Goal: Book appointment/travel/reservation

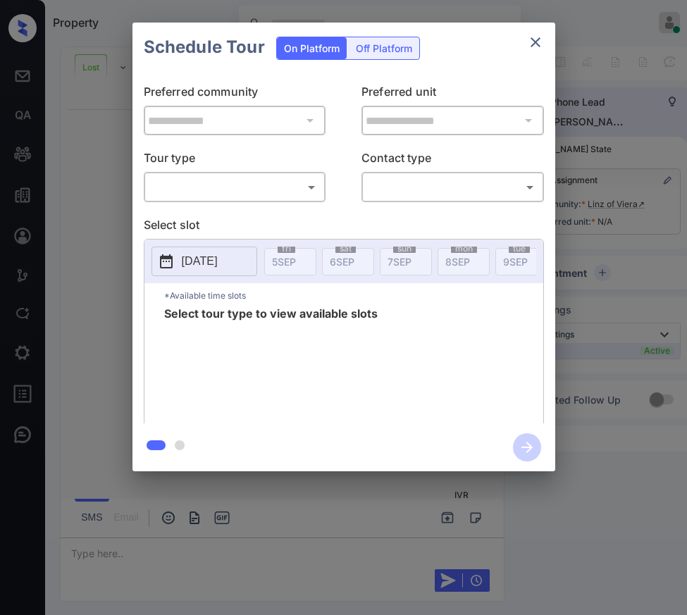
scroll to position [127, 0]
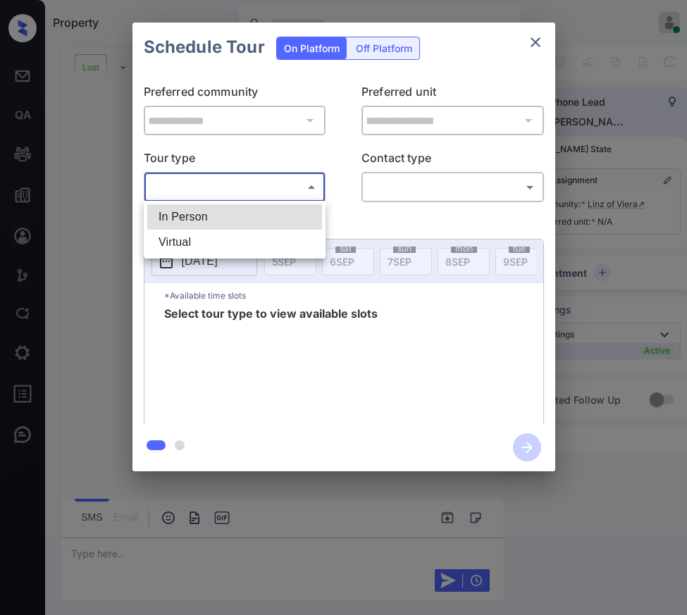
click at [266, 184] on body "Property Riley Jameson Online Set yourself offline Set yourself on break Profil…" at bounding box center [343, 307] width 687 height 615
click at [264, 212] on li "In Person" at bounding box center [234, 216] width 175 height 25
type input "********"
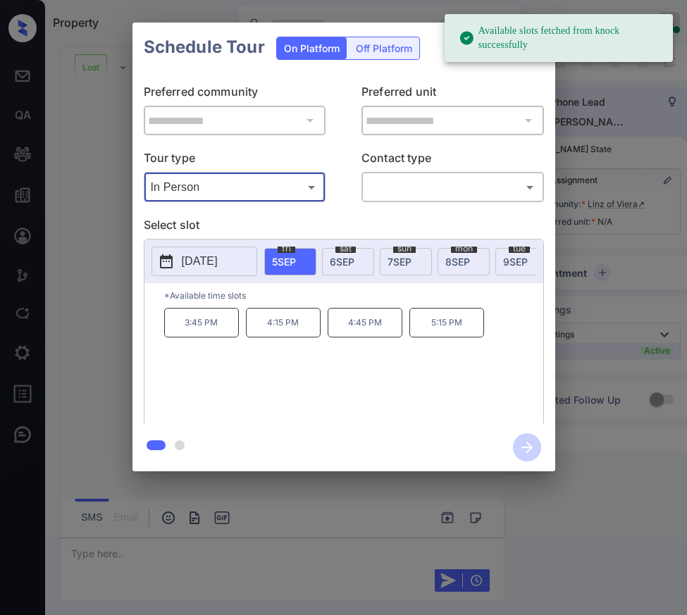
click at [357, 270] on div "sat 6 SEP" at bounding box center [348, 261] width 52 height 27
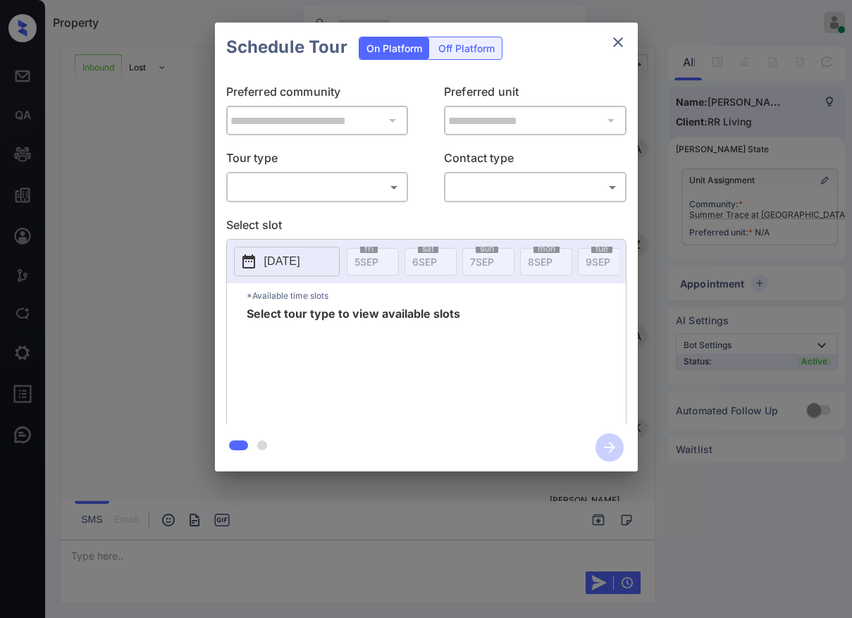
scroll to position [985, 0]
click at [352, 201] on div "​ ​" at bounding box center [317, 187] width 183 height 30
click at [361, 193] on body "Property Riley Jameson Online Set yourself offline Set yourself on break Profil…" at bounding box center [426, 309] width 852 height 618
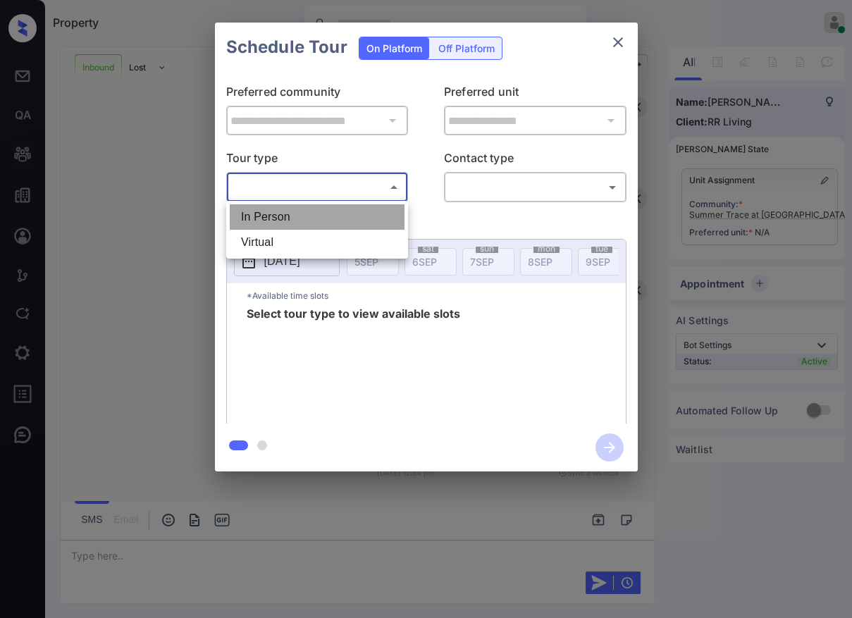
click at [357, 205] on li "In Person" at bounding box center [317, 216] width 175 height 25
type input "********"
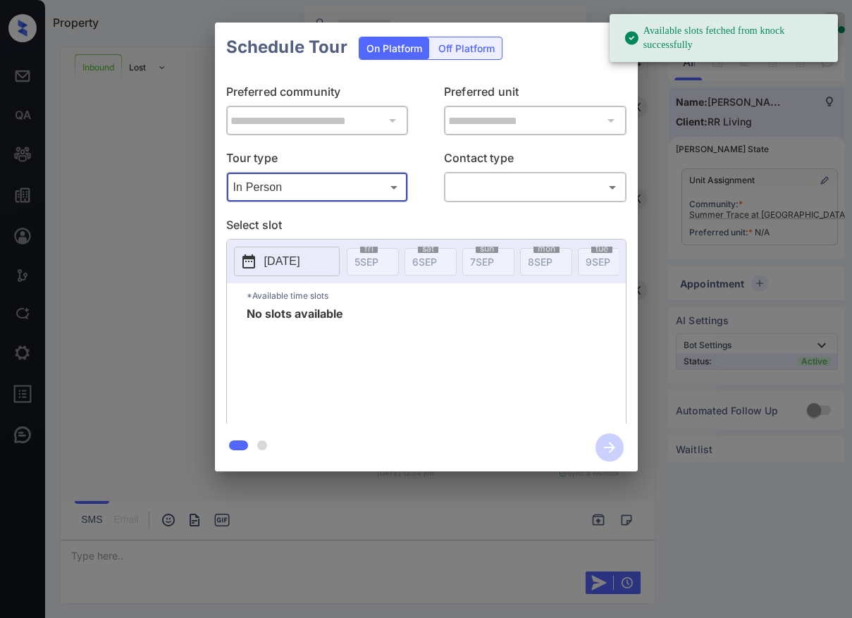
click at [300, 261] on p "[DATE]" at bounding box center [282, 261] width 36 height 17
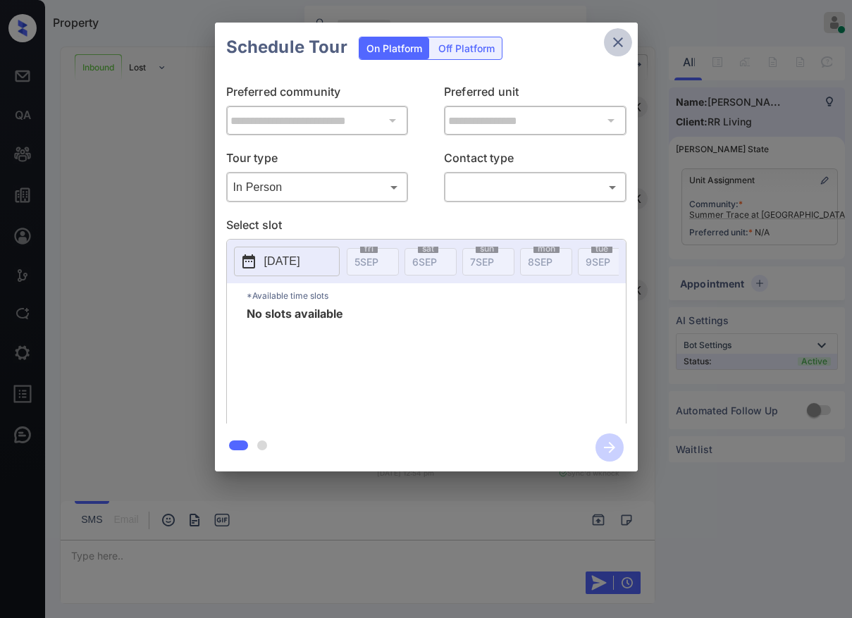
click at [619, 40] on icon "close" at bounding box center [618, 42] width 10 height 10
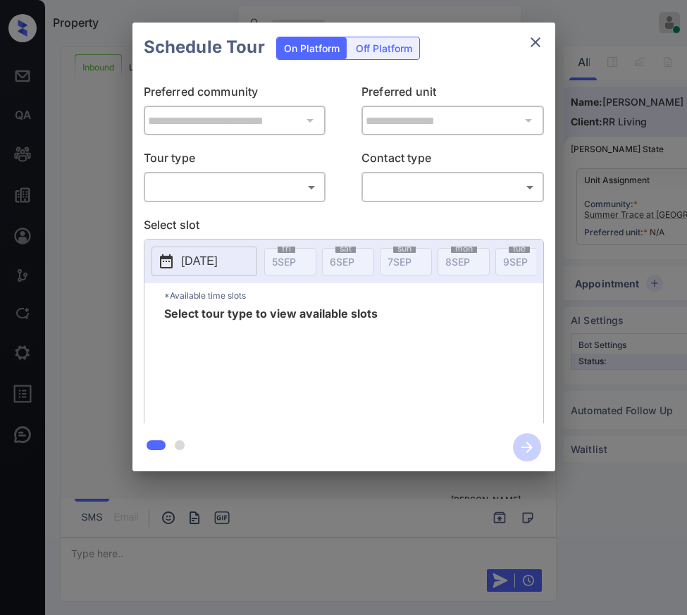
scroll to position [1540, 0]
click at [271, 178] on body "Property Riley Jameson Online Set yourself offline Set yourself on break Profil…" at bounding box center [343, 307] width 687 height 615
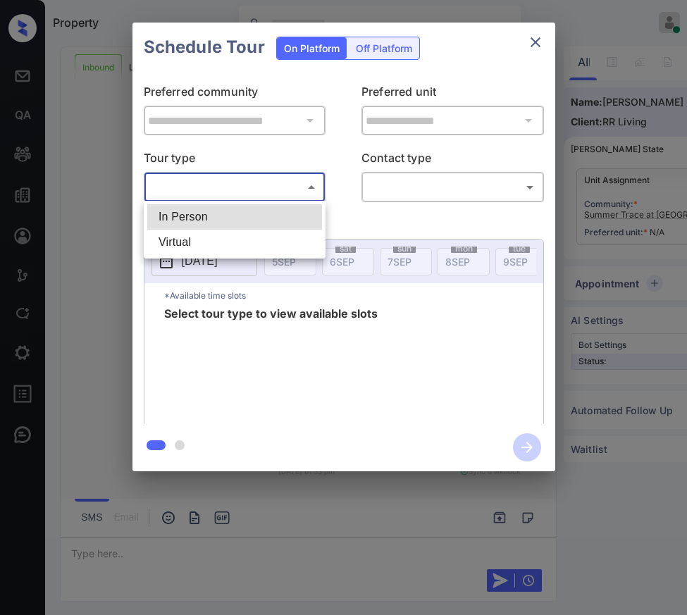
click at [253, 208] on li "In Person" at bounding box center [234, 216] width 175 height 25
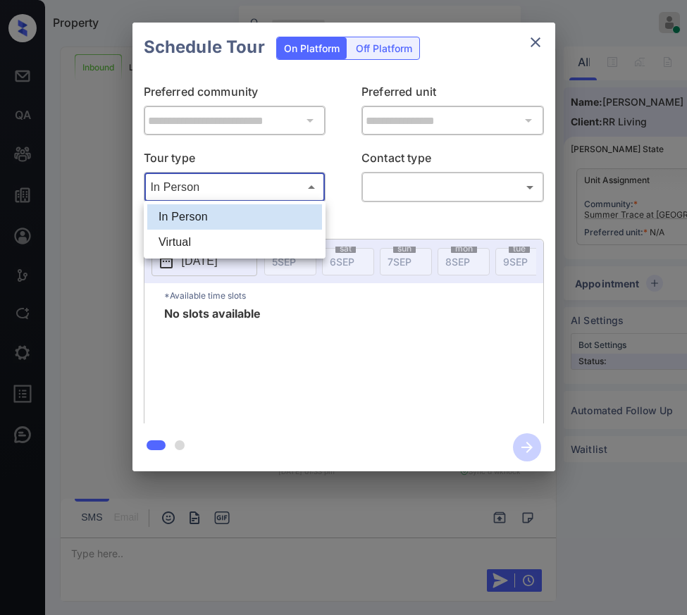
click at [257, 186] on body "Property Riley Jameson Online Set yourself offline Set yourself on break Profil…" at bounding box center [343, 307] width 687 height 615
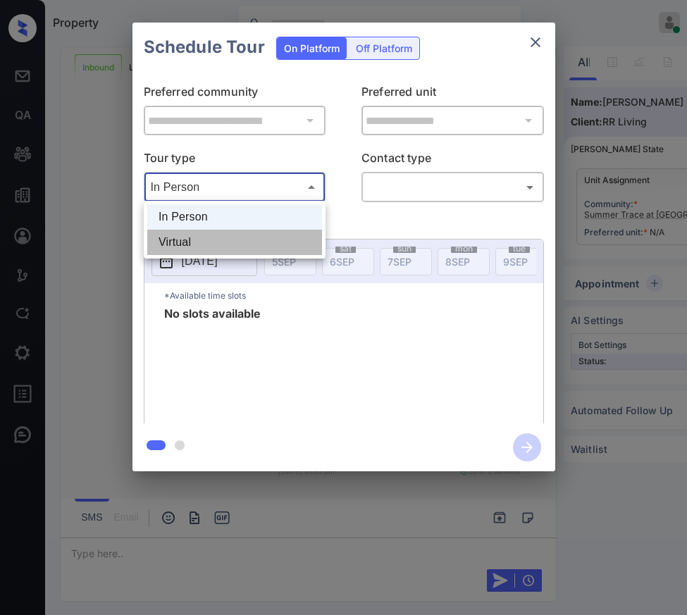
click at [240, 234] on li "Virtual" at bounding box center [234, 242] width 175 height 25
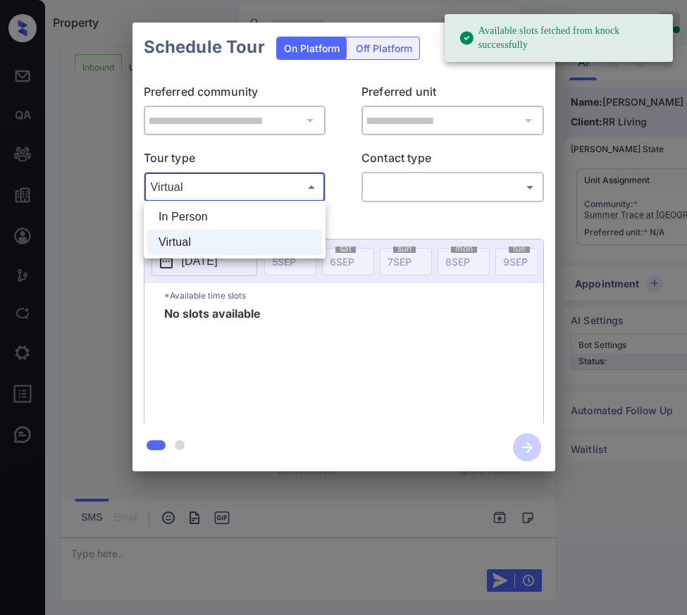
click at [249, 187] on body "Available slots fetched from knock successfully Property Riley Jameson Online S…" at bounding box center [343, 307] width 687 height 615
click at [247, 211] on li "In Person" at bounding box center [234, 216] width 175 height 25
type input "********"
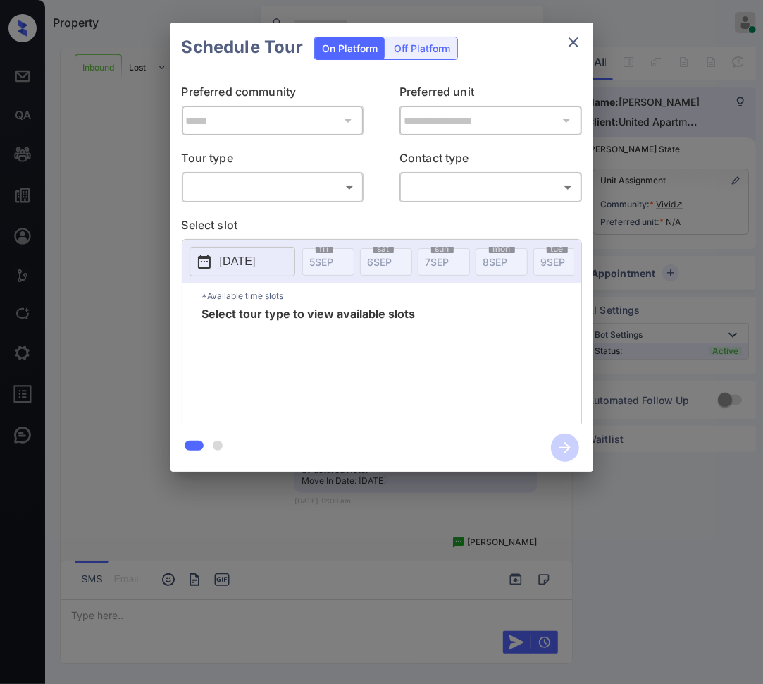
scroll to position [194, 0]
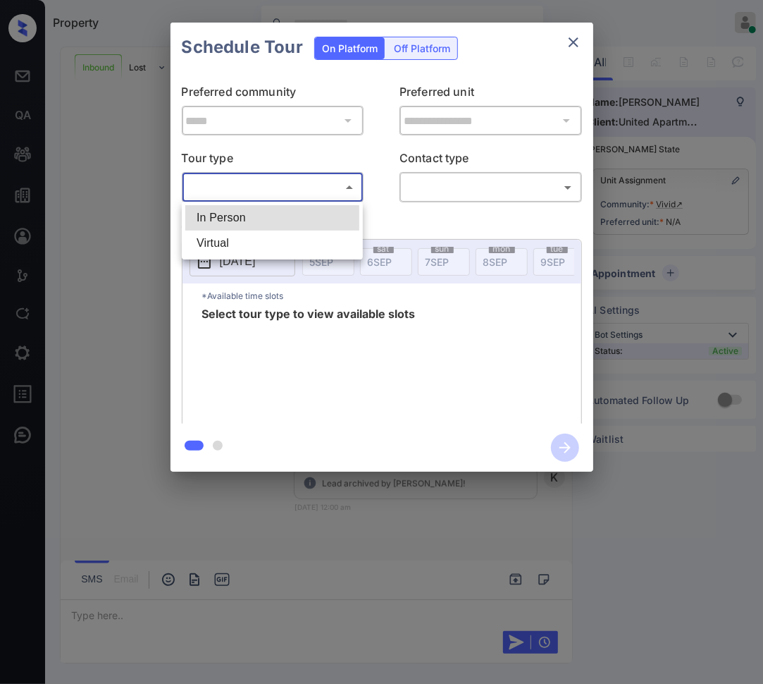
click at [280, 192] on body "Property Riley Jameson Online Set yourself offline Set yourself on break Profil…" at bounding box center [381, 342] width 763 height 684
click at [266, 211] on li "In Person" at bounding box center [272, 217] width 174 height 25
type input "********"
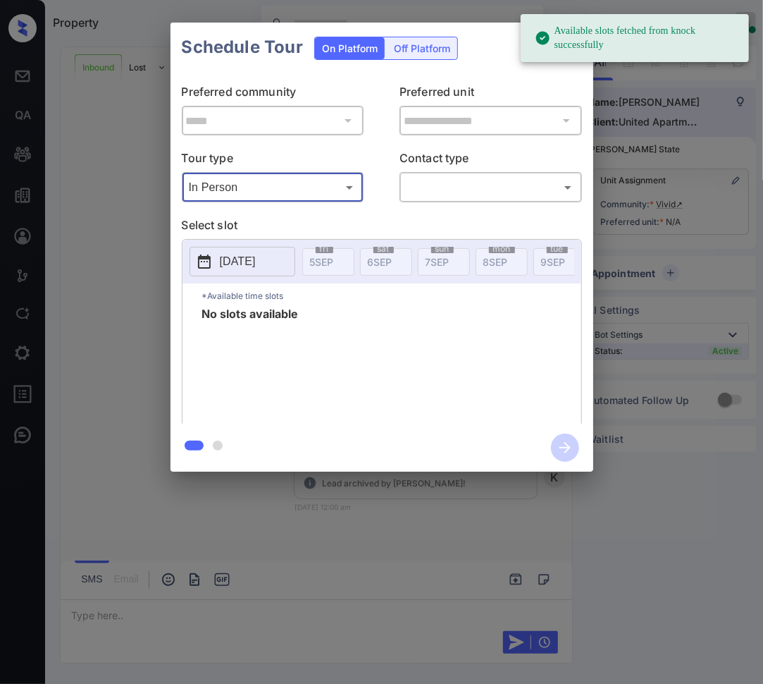
click at [256, 254] on p "[DATE]" at bounding box center [238, 261] width 36 height 17
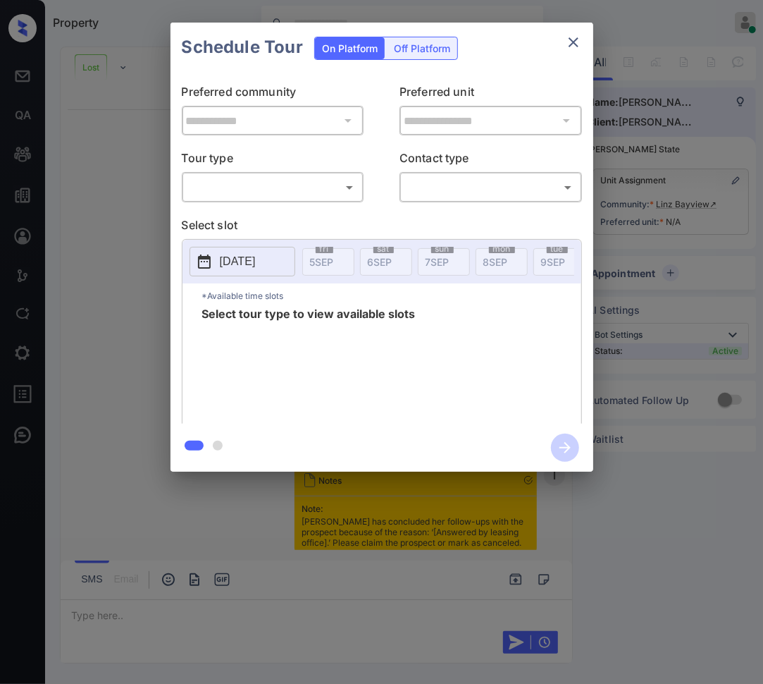
scroll to position [796, 0]
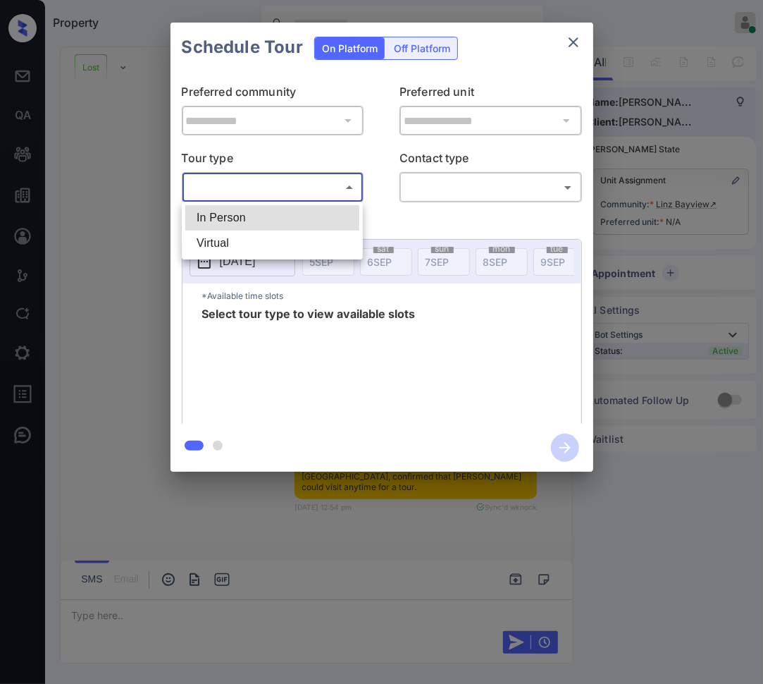
click at [297, 186] on body "Property [PERSON_NAME] Online Set yourself offline Set yourself on break Profil…" at bounding box center [381, 342] width 763 height 684
click at [285, 202] on ul "In Person Virtual" at bounding box center [272, 231] width 181 height 58
click at [281, 212] on li "In Person" at bounding box center [272, 217] width 174 height 25
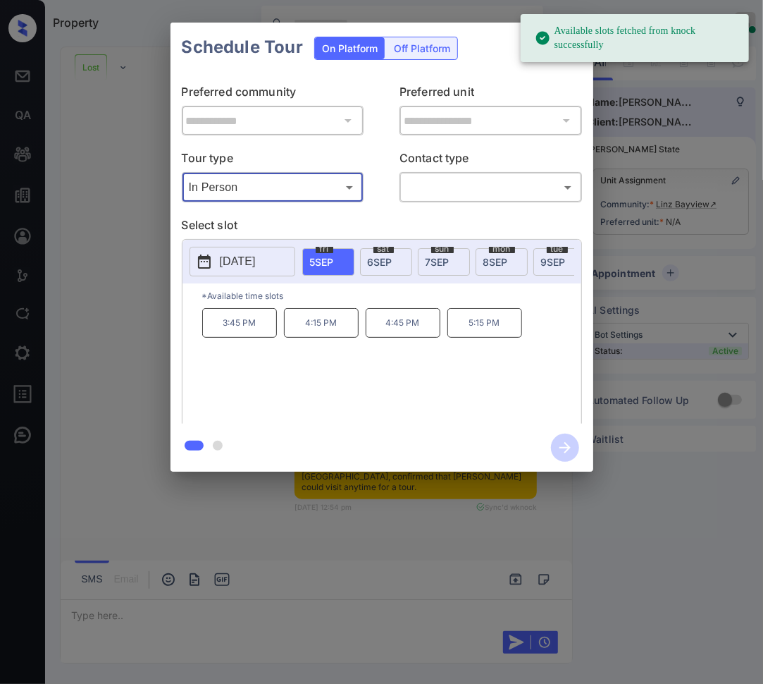
click at [304, 183] on body "Available slots fetched from knock successfully Property [PERSON_NAME] Online S…" at bounding box center [381, 342] width 763 height 684
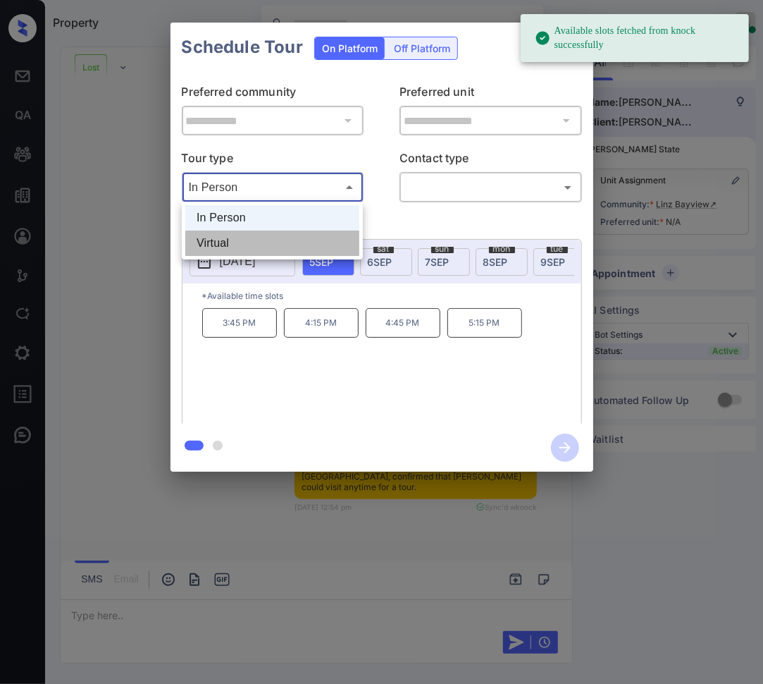
click at [262, 241] on li "Virtual" at bounding box center [272, 242] width 174 height 25
type input "*******"
